Goal: Information Seeking & Learning: Understand process/instructions

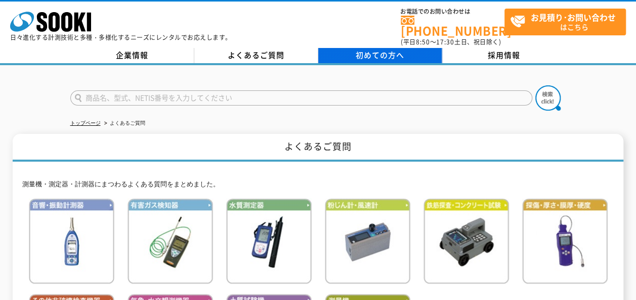
click at [350, 48] on link "初めての方へ" at bounding box center [380, 55] width 124 height 15
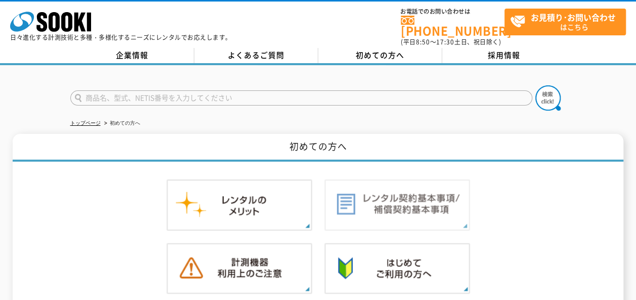
click at [403, 194] on img at bounding box center [397, 206] width 146 height 52
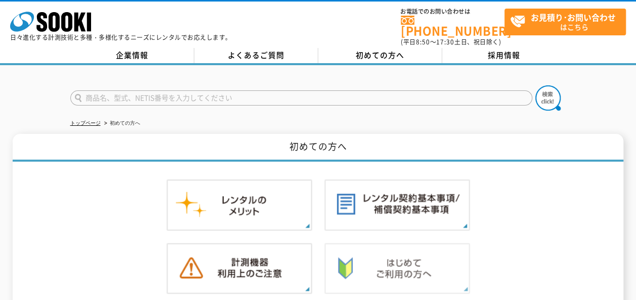
click at [366, 252] on img at bounding box center [397, 269] width 146 height 52
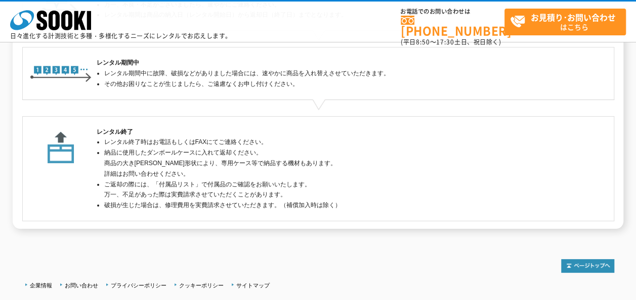
scroll to position [354, 0]
